Goal: Task Accomplishment & Management: Complete application form

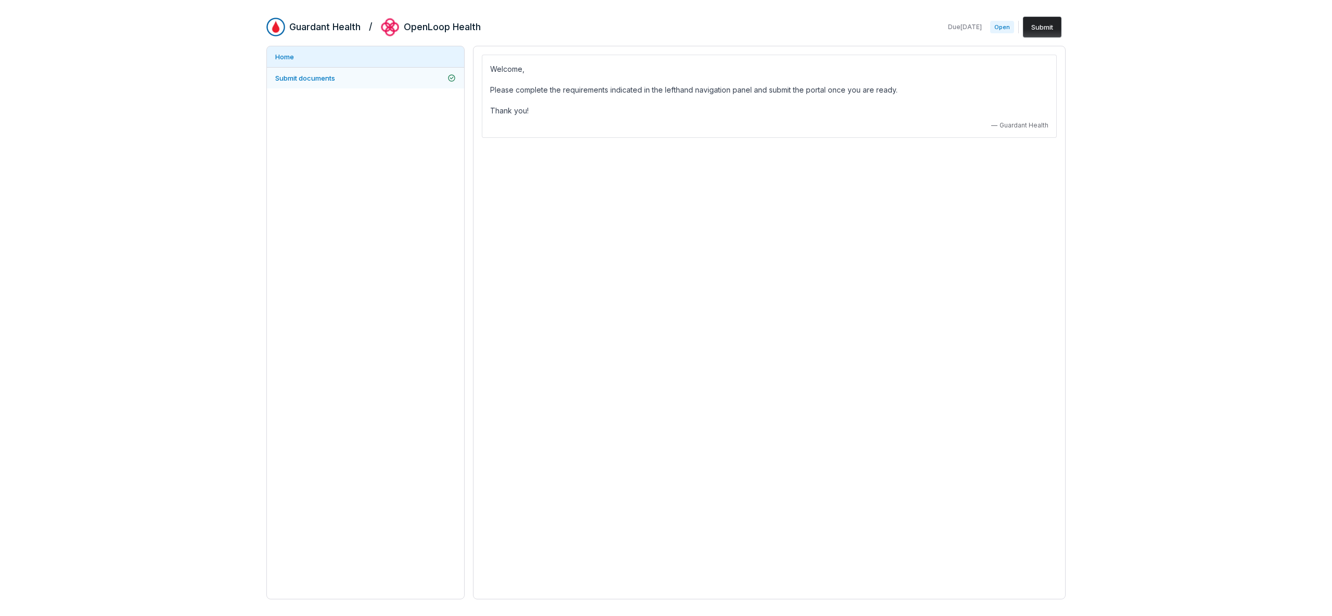
click at [326, 76] on span "Submit documents" at bounding box center [305, 78] width 60 height 8
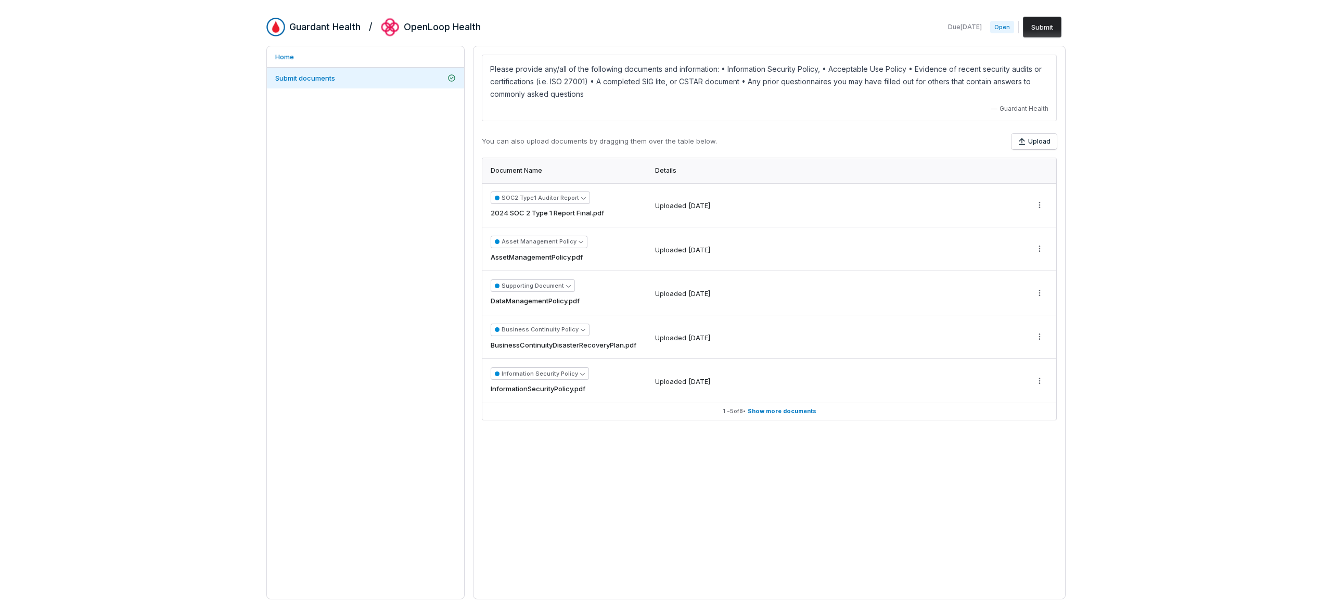
click at [393, 289] on div "Home Submit documents" at bounding box center [365, 322] width 198 height 553
click at [792, 410] on span "Show more documents" at bounding box center [781, 411] width 69 height 8
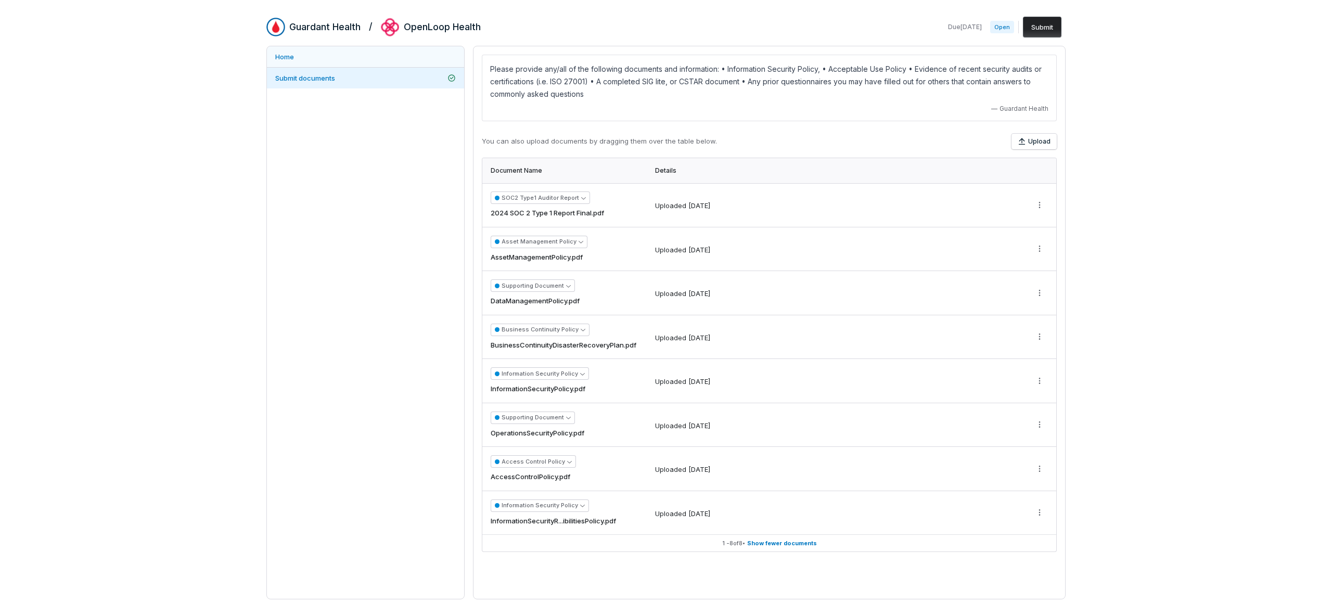
click at [301, 55] on link "Home" at bounding box center [365, 56] width 197 height 21
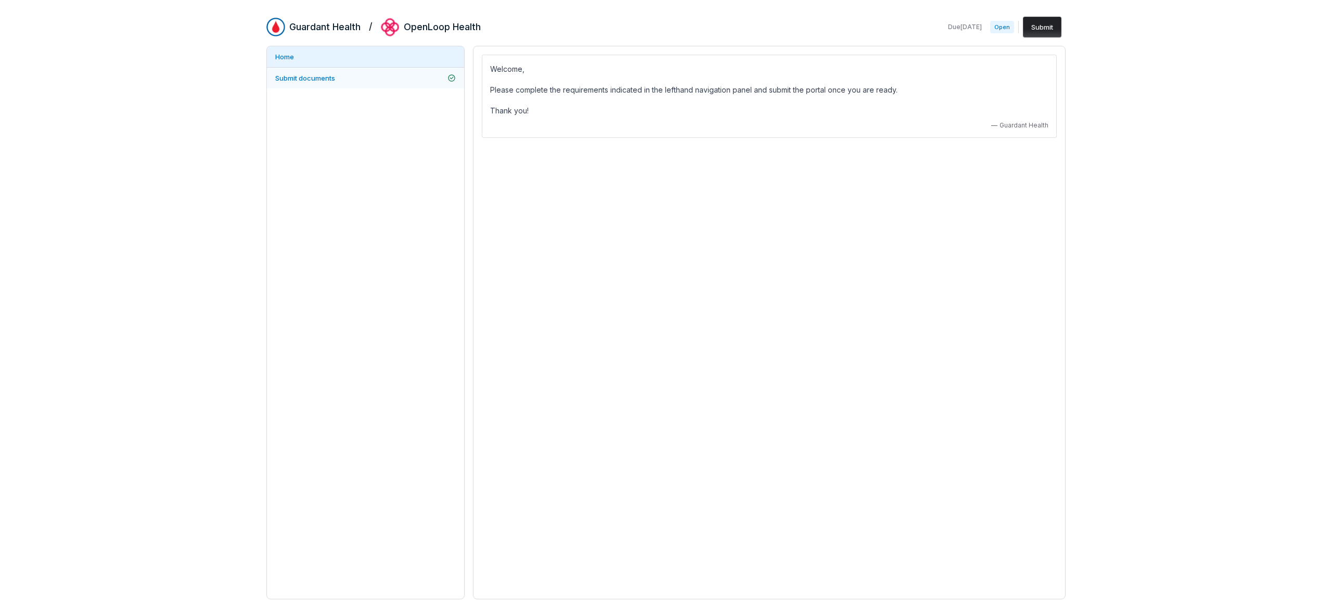
click at [306, 72] on link "Submit documents" at bounding box center [365, 78] width 197 height 21
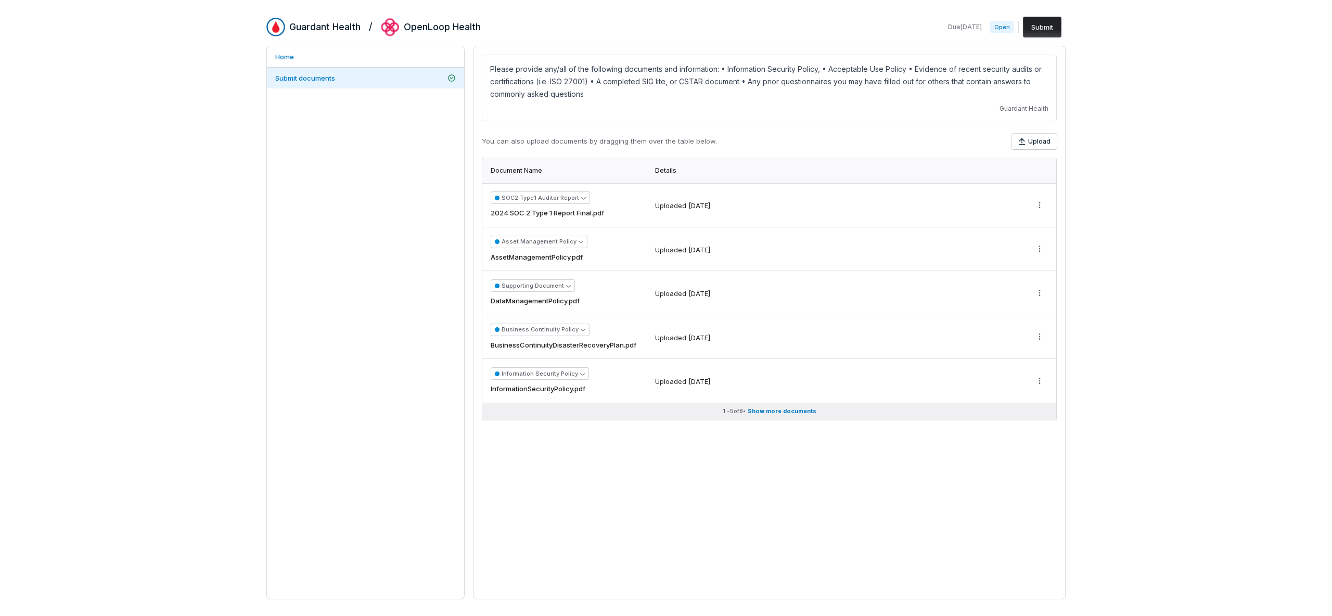
click at [764, 411] on span "Show more documents" at bounding box center [781, 411] width 69 height 8
click at [1042, 26] on button "Submit" at bounding box center [1042, 27] width 38 height 21
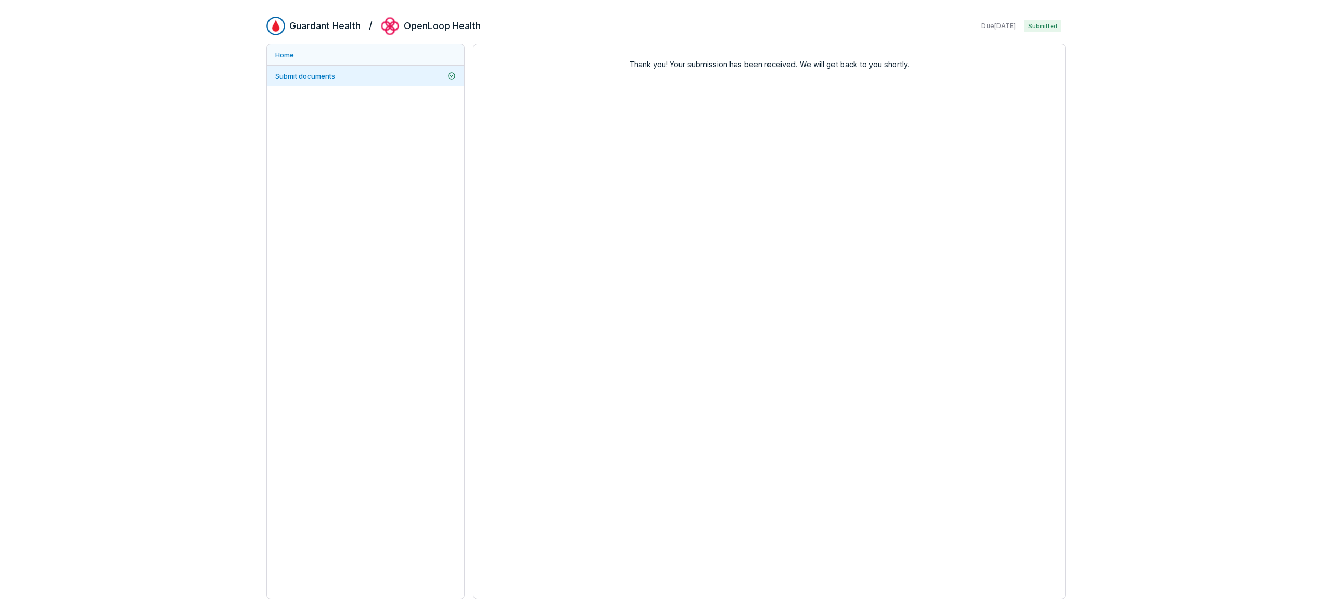
click at [321, 53] on link "Home" at bounding box center [365, 54] width 197 height 21
